Goal: Use online tool/utility: Utilize a website feature to perform a specific function

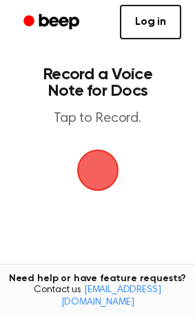
click at [92, 162] on span "button" at bounding box center [98, 170] width 39 height 39
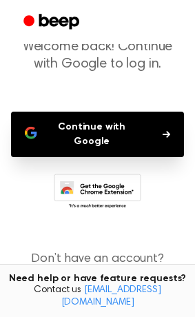
scroll to position [105, 0]
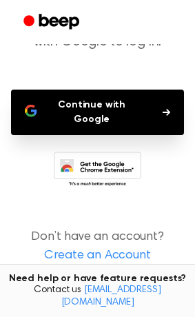
click at [83, 113] on button "Continue with Google" at bounding box center [97, 112] width 173 height 45
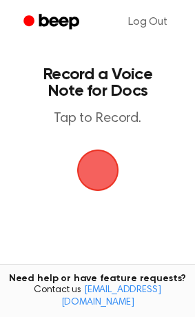
click at [106, 167] on span "button" at bounding box center [98, 170] width 39 height 39
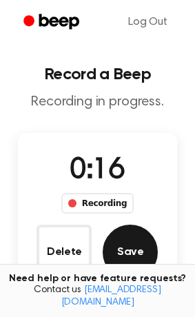
click at [126, 260] on button "Save" at bounding box center [130, 251] width 55 height 55
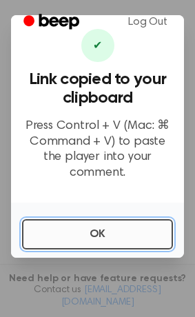
click at [109, 231] on button "OK" at bounding box center [97, 234] width 151 height 30
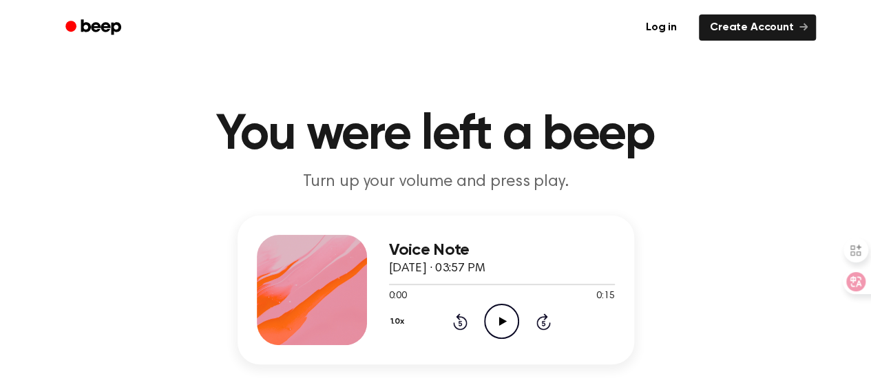
click at [484, 331] on icon "Play Audio" at bounding box center [501, 321] width 35 height 35
